Goal: Navigation & Orientation: Find specific page/section

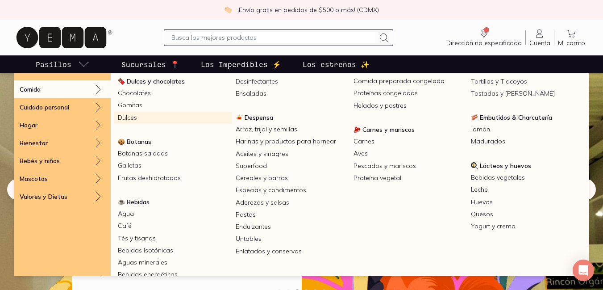
scroll to position [89, 0]
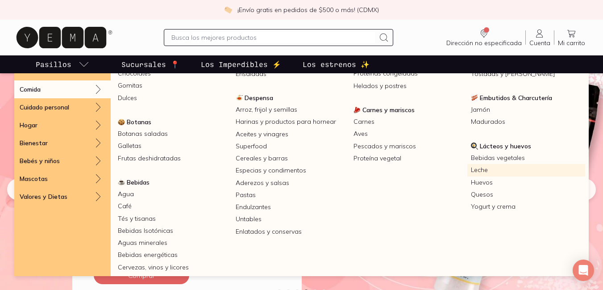
click at [476, 171] on link "Leche" at bounding box center [526, 170] width 118 height 12
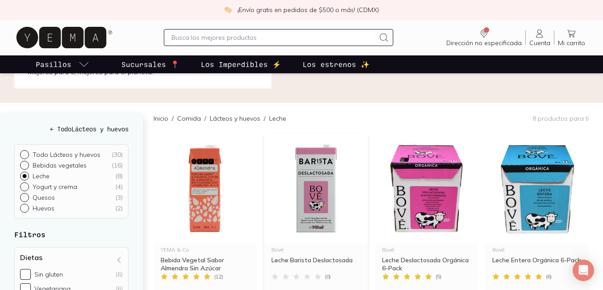
scroll to position [45, 0]
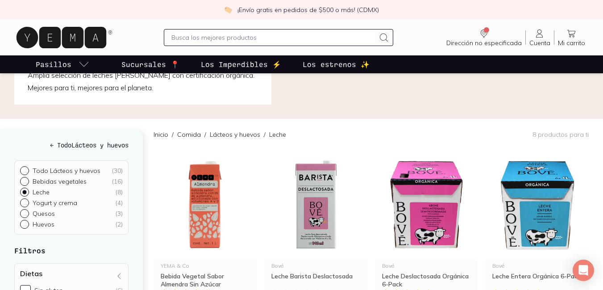
click at [218, 136] on link "Lácteos y huevos" at bounding box center [235, 134] width 50 height 8
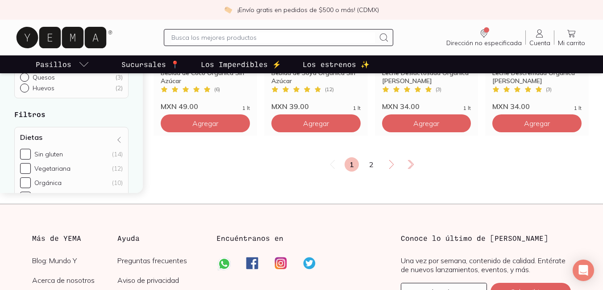
scroll to position [1249, 0]
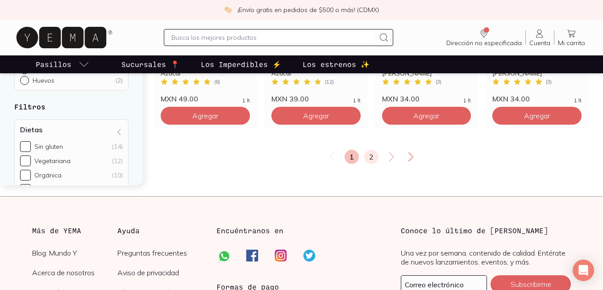
click at [364, 149] on link "2" at bounding box center [371, 156] width 14 height 14
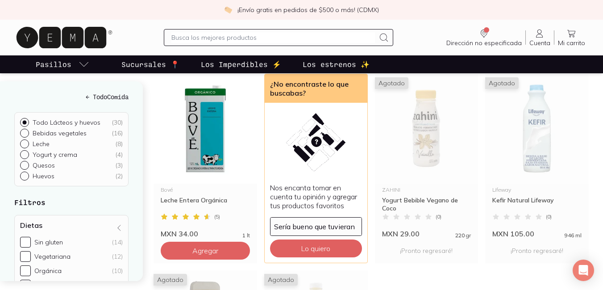
scroll to position [134, 0]
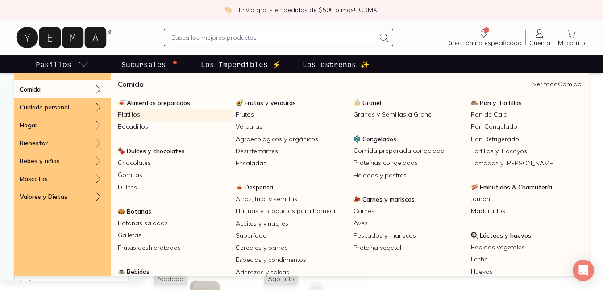
click at [133, 116] on link "Platillos" at bounding box center [173, 114] width 118 height 12
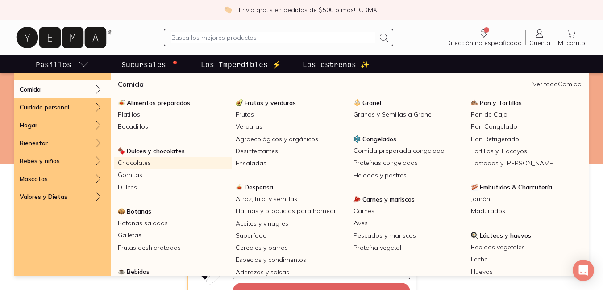
click at [144, 159] on link "Chocolates" at bounding box center [173, 163] width 118 height 12
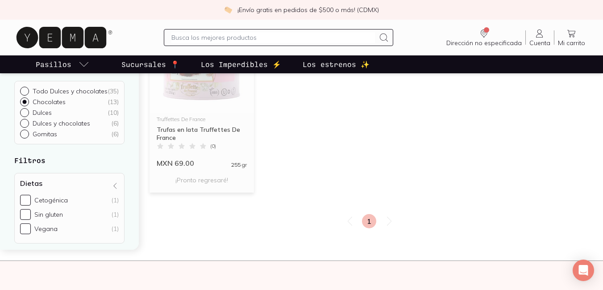
scroll to position [714, 0]
